Goal: Task Accomplishment & Management: Manage account settings

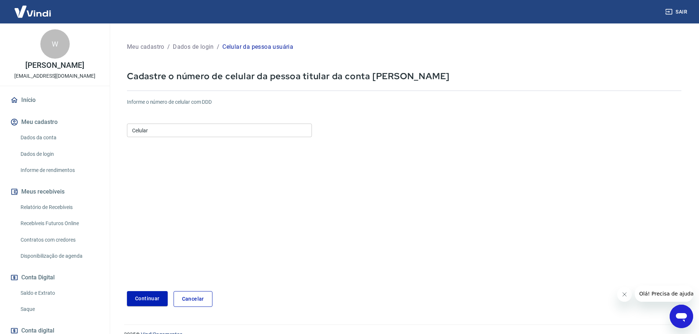
click at [182, 129] on input "Celular" at bounding box center [219, 131] width 185 height 14
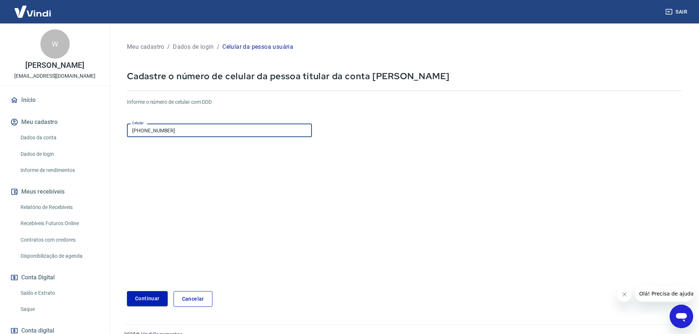
click at [149, 299] on button "Continuar" at bounding box center [147, 298] width 41 height 15
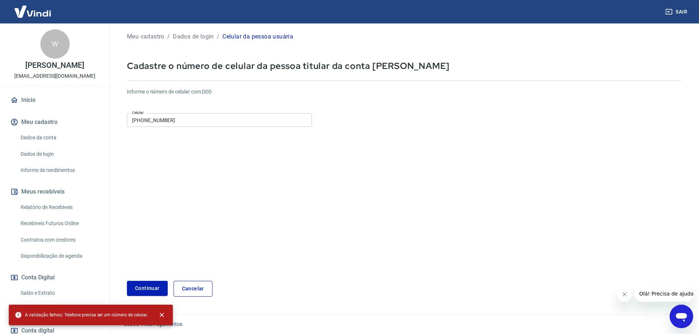
scroll to position [13, 0]
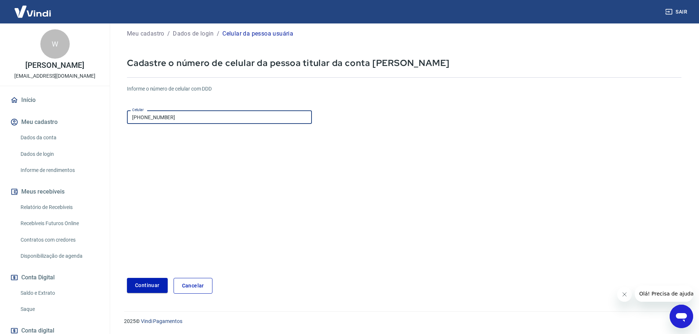
drag, startPoint x: 139, startPoint y: 118, endPoint x: 132, endPoint y: 118, distance: 7.3
click at [132, 118] on input "[PHONE_NUMBER]" at bounding box center [219, 117] width 185 height 14
click at [146, 116] on input "[PHONE_NUMBER]" at bounding box center [219, 117] width 185 height 14
drag, startPoint x: 173, startPoint y: 121, endPoint x: 110, endPoint y: 116, distance: 62.6
click at [110, 116] on div "Meu cadastro / Dados de login / Celular da pessoa usuária Cadastre o número de …" at bounding box center [403, 156] width 589 height 292
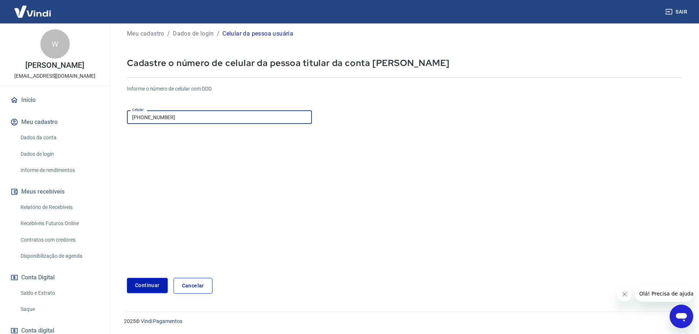
type input "[PHONE_NUMBER]"
click at [148, 285] on button "Continuar" at bounding box center [147, 285] width 41 height 15
